Goal: Navigation & Orientation: Find specific page/section

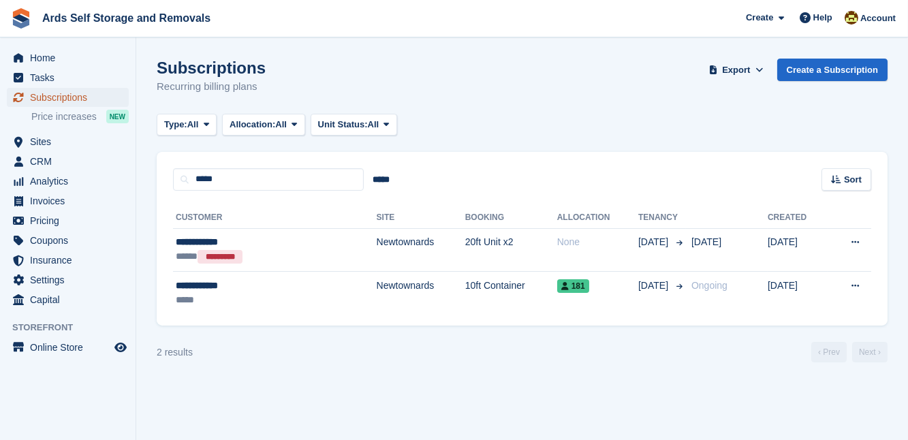
click at [44, 93] on span "Subscriptions" at bounding box center [71, 97] width 82 height 19
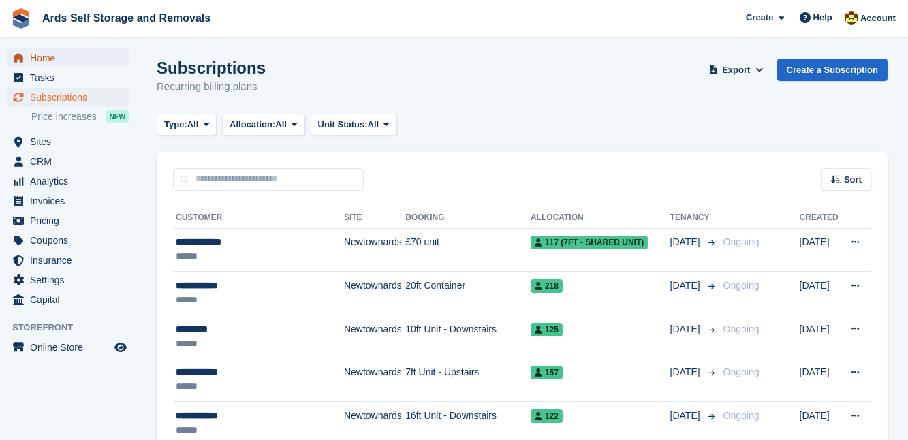
click at [53, 57] on span "Home" at bounding box center [71, 57] width 82 height 19
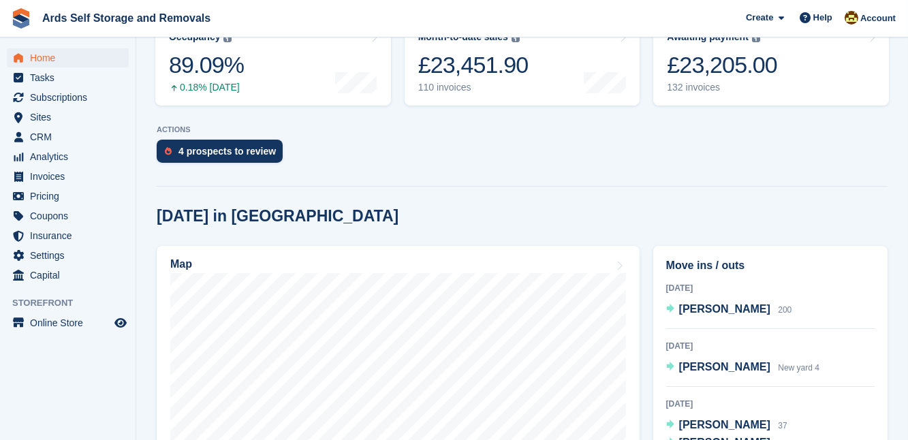
scroll to position [198, 0]
